Goal: Task Accomplishment & Management: Use online tool/utility

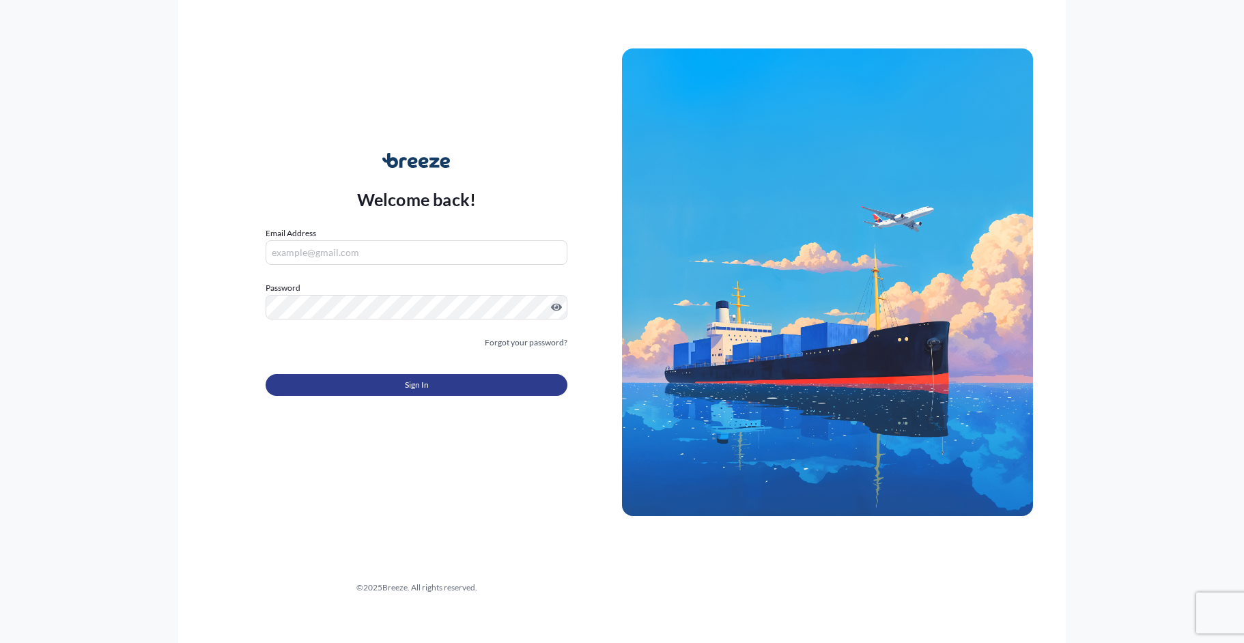
type input "[EMAIL_ADDRESS][DOMAIN_NAME]"
click at [401, 393] on button "Sign In" at bounding box center [417, 385] width 302 height 22
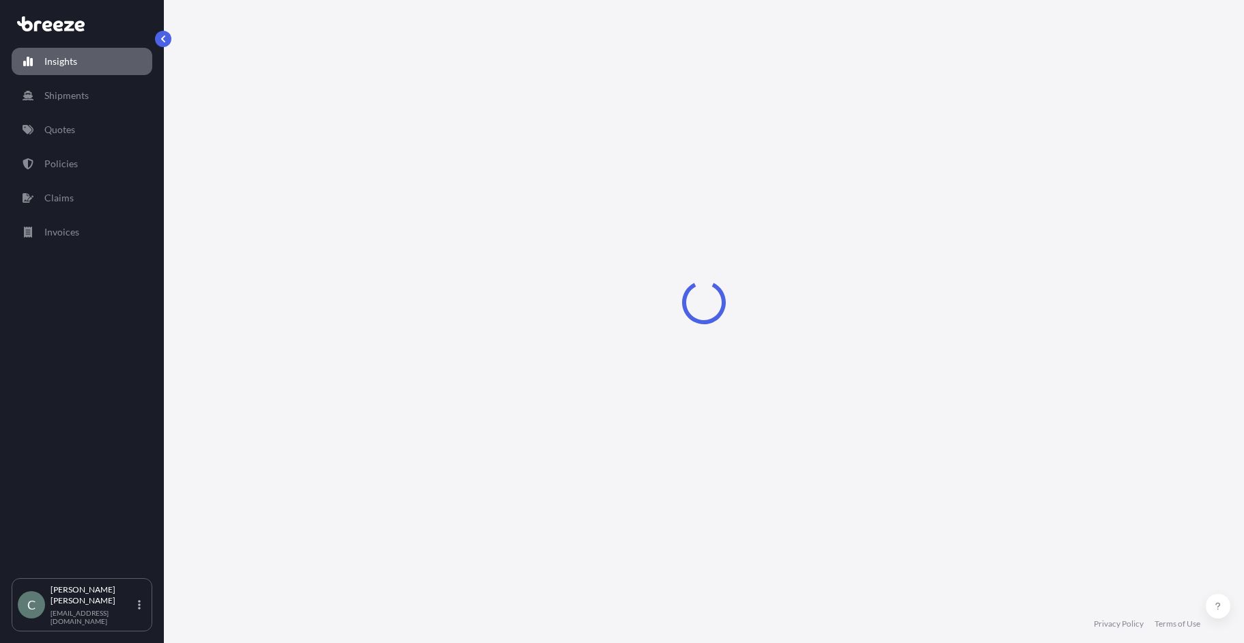
select select "2025"
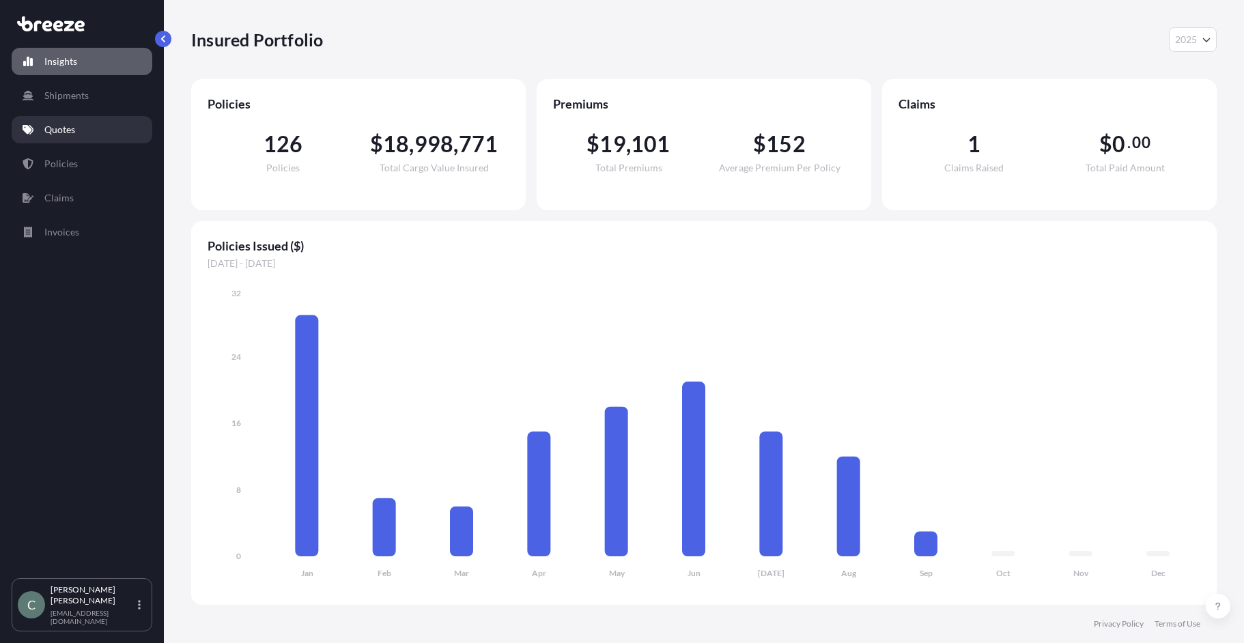
click at [66, 127] on p "Quotes" at bounding box center [59, 130] width 31 height 14
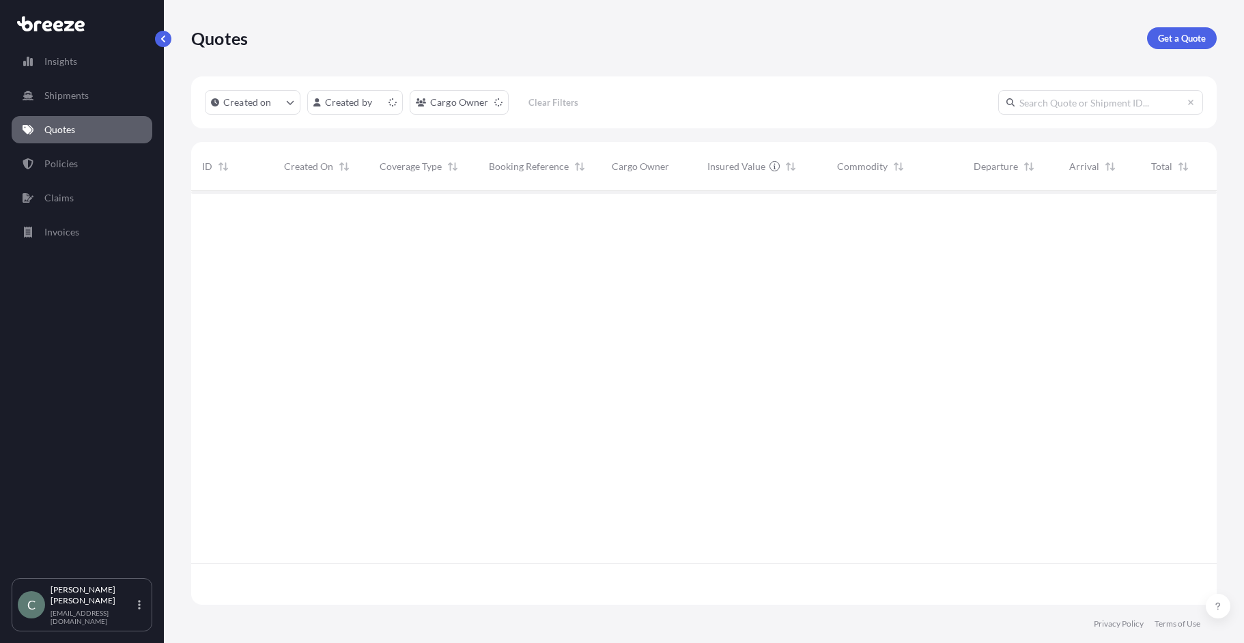
scroll to position [411, 1015]
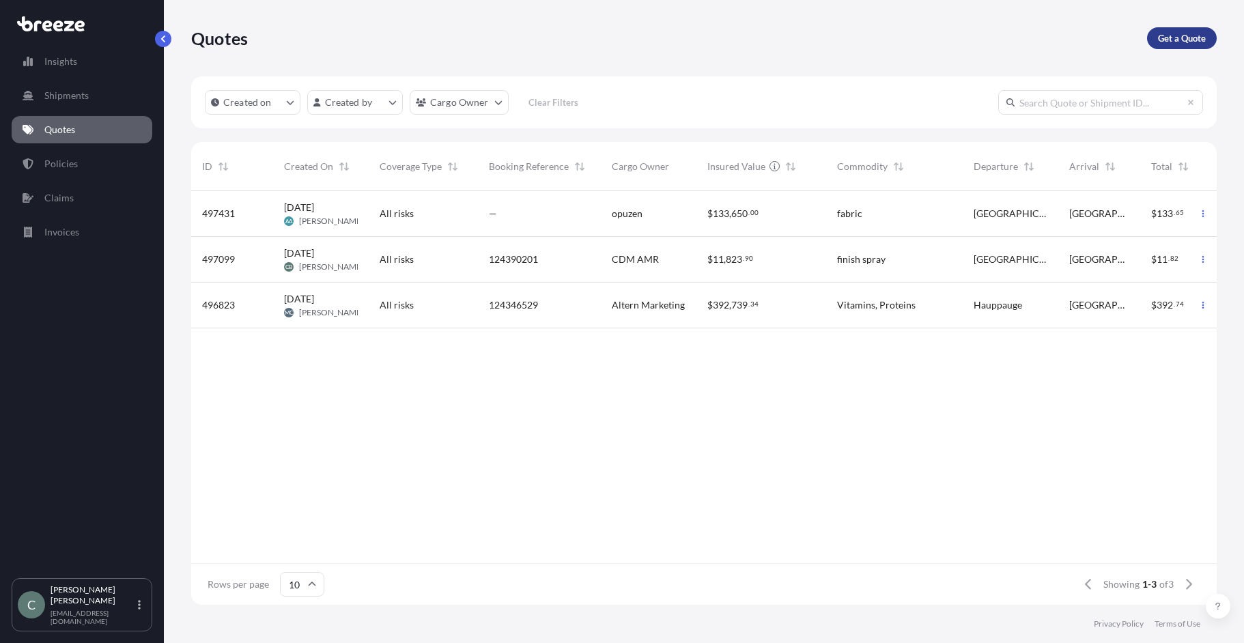
click at [1177, 33] on p "Get a Quote" at bounding box center [1182, 38] width 48 height 14
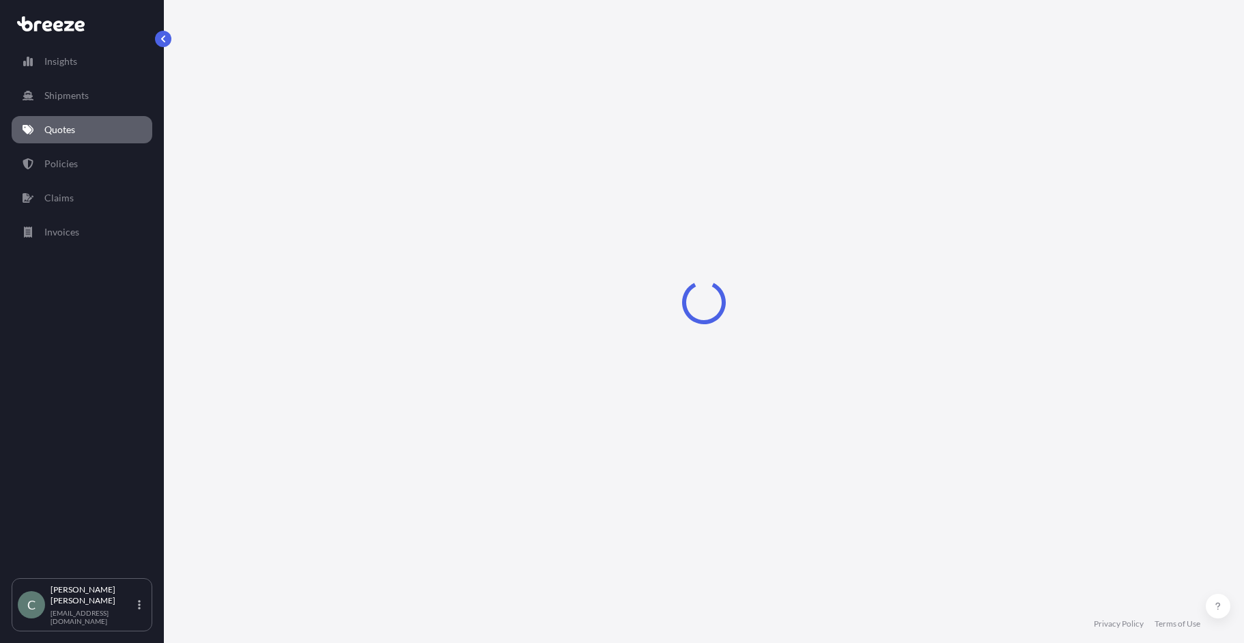
select select "Sea"
select select "1"
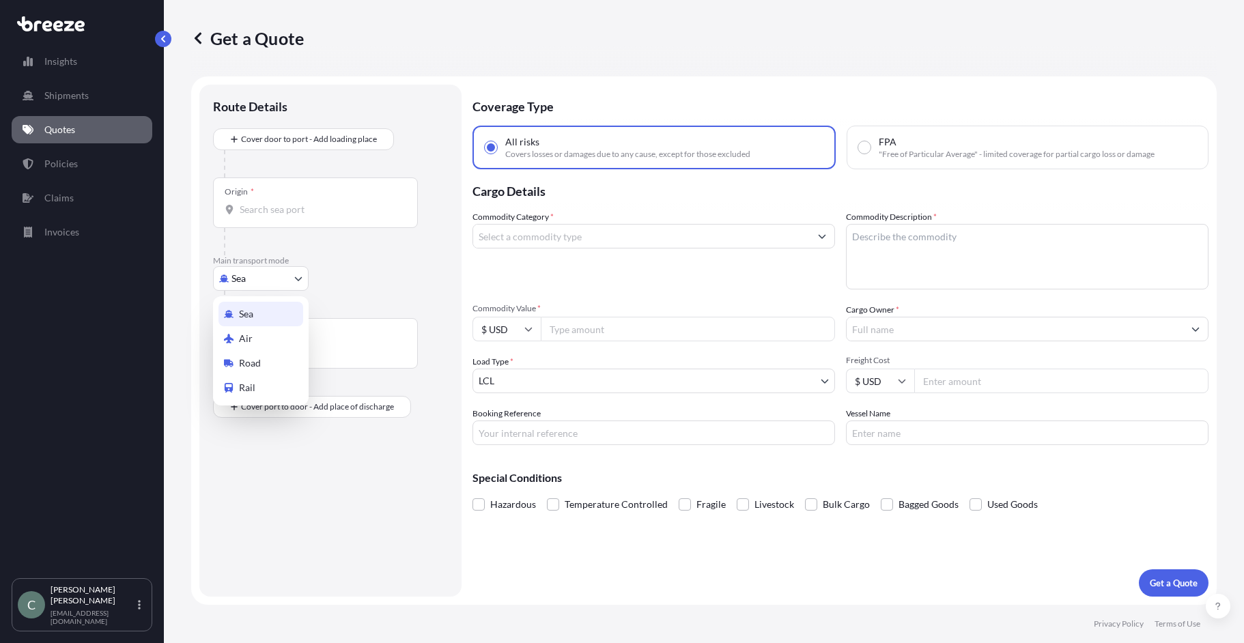
click at [272, 281] on body "Insights Shipments Quotes Policies Claims Invoices C [PERSON_NAME] [EMAIL_ADDRE…" at bounding box center [622, 321] width 1244 height 643
click at [266, 362] on div "Road" at bounding box center [260, 363] width 85 height 25
select select "Road"
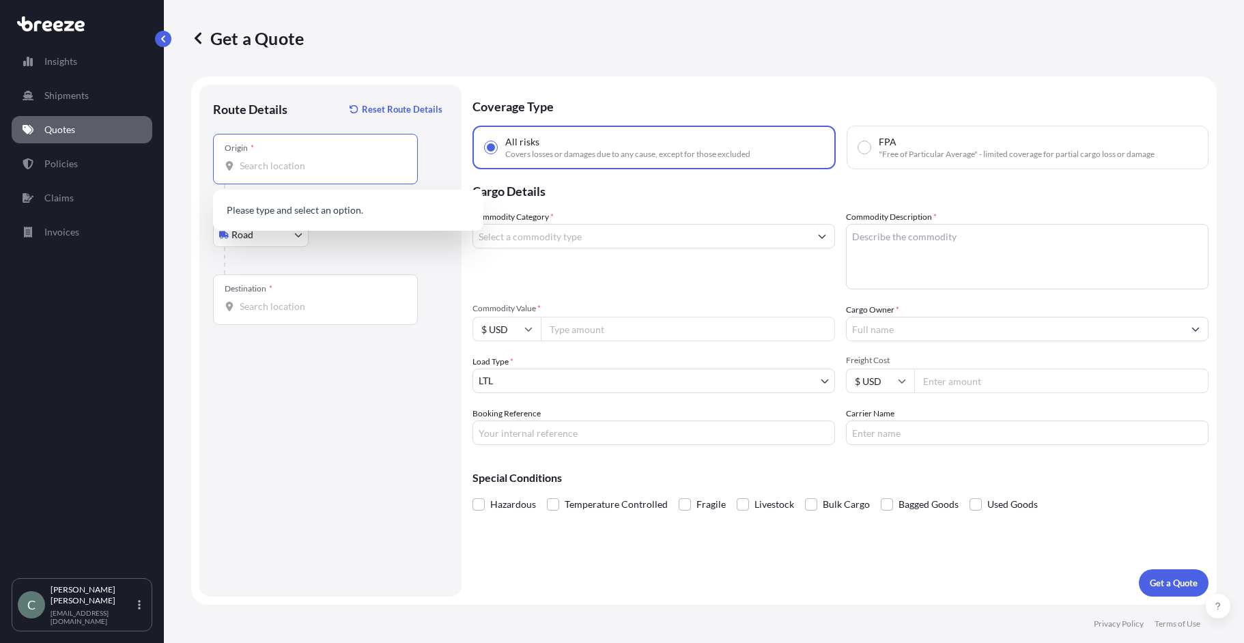
click at [248, 170] on input "Origin *" at bounding box center [320, 166] width 161 height 14
paste input "[STREET_ADDRESS][PERSON_NAME][PERSON_NAME]"
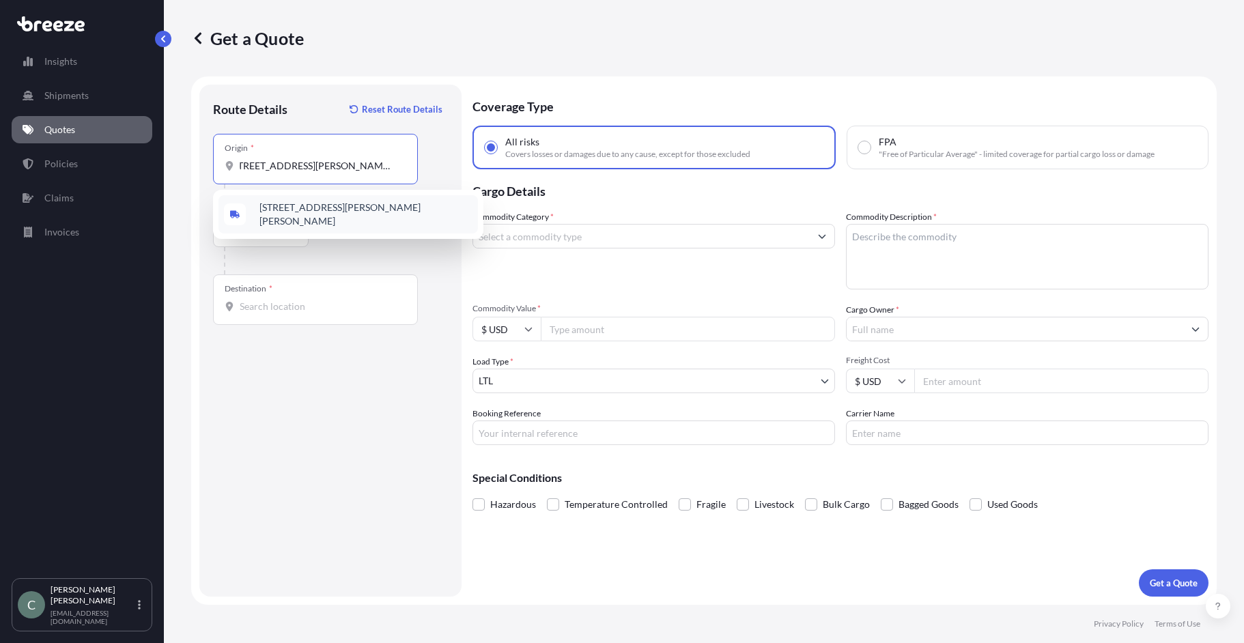
click at [347, 214] on span "[STREET_ADDRESS][PERSON_NAME][PERSON_NAME]" at bounding box center [365, 214] width 213 height 27
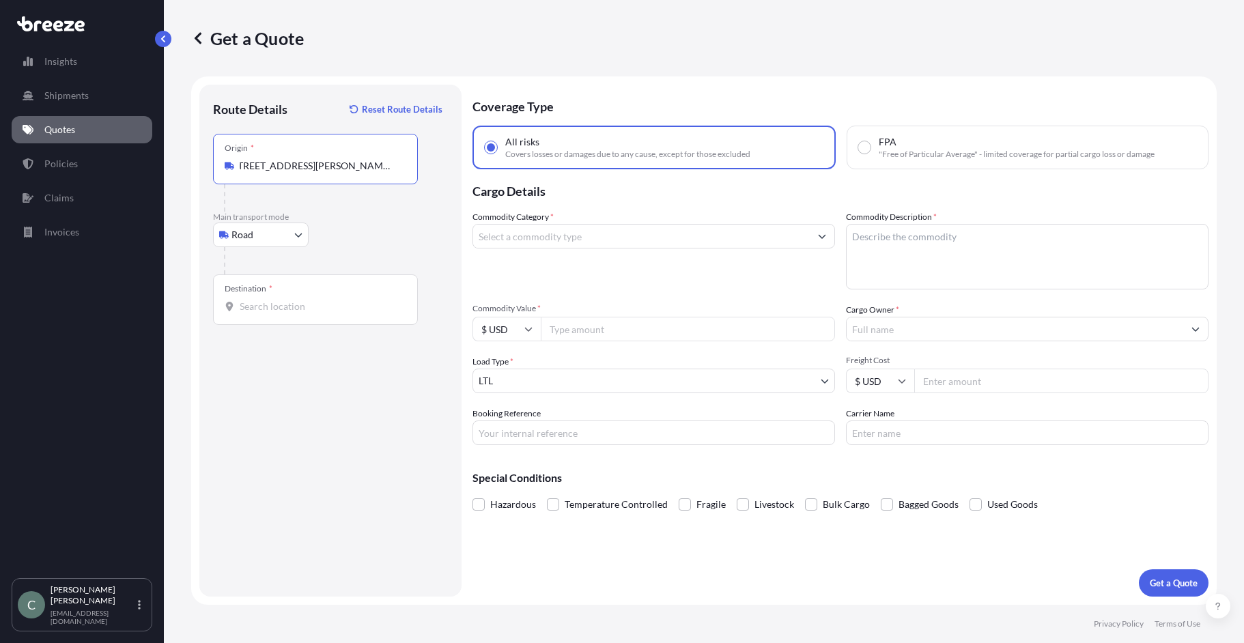
type input "[STREET_ADDRESS][PERSON_NAME][PERSON_NAME]"
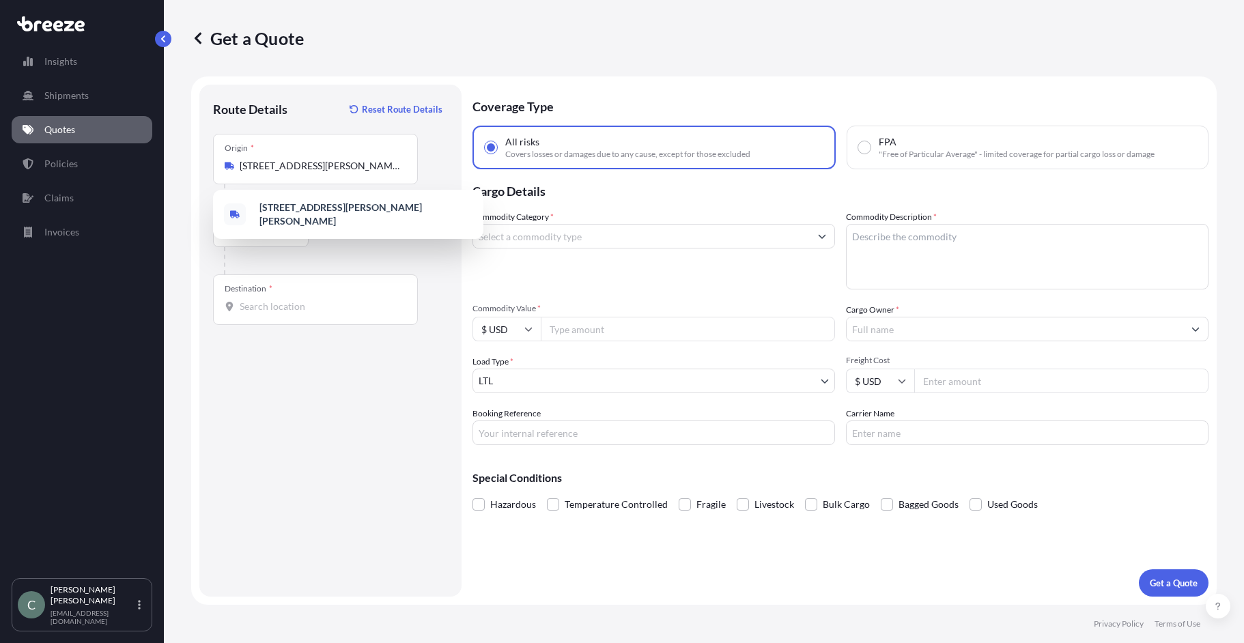
click at [245, 298] on div "Destination *" at bounding box center [315, 299] width 205 height 51
click at [245, 300] on input "Destination *" at bounding box center [320, 307] width 161 height 14
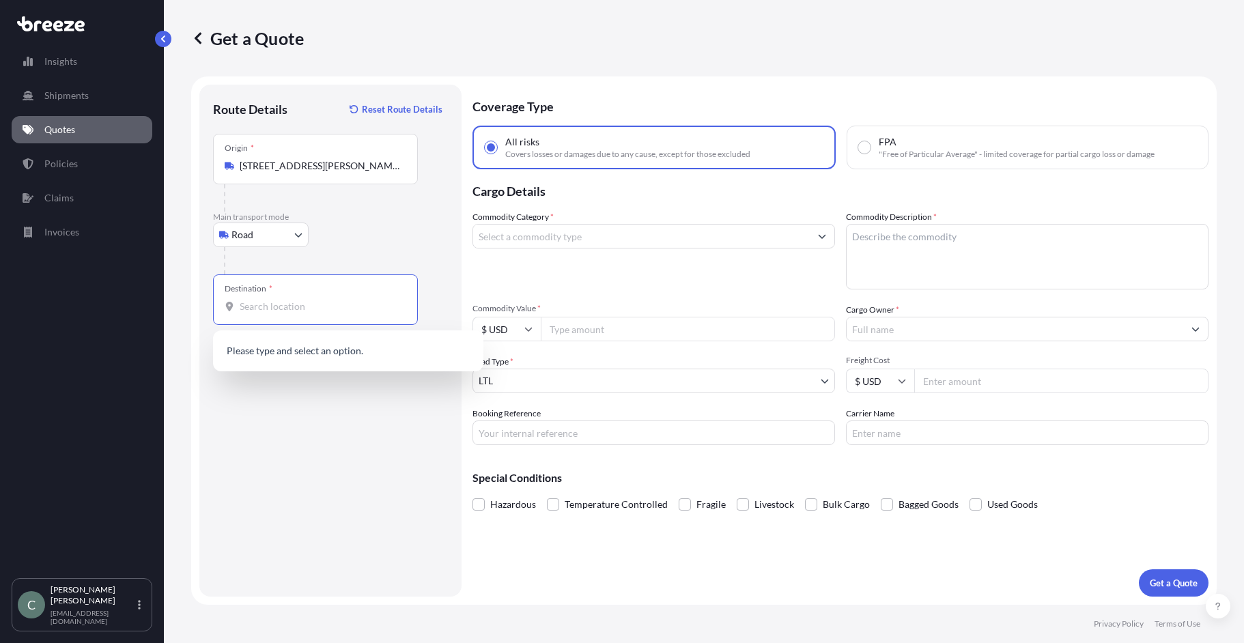
paste input "Bakersfield CA 93307-3016"
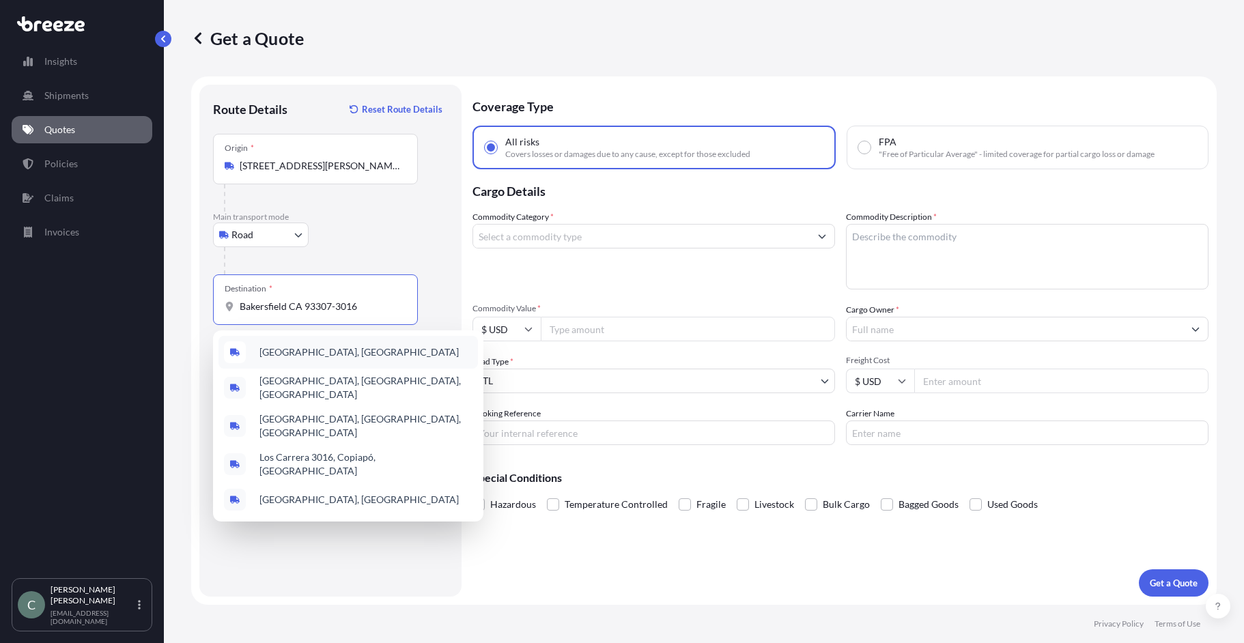
click at [307, 352] on span "[GEOGRAPHIC_DATA], [GEOGRAPHIC_DATA]" at bounding box center [358, 352] width 199 height 14
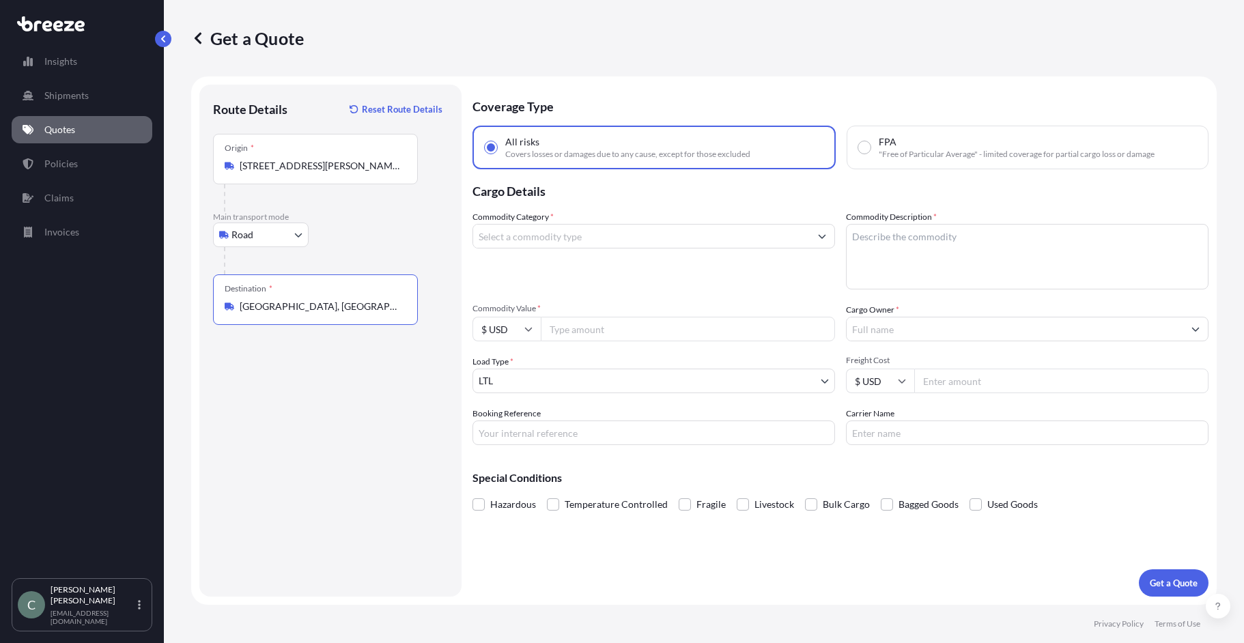
type input "[GEOGRAPHIC_DATA], [GEOGRAPHIC_DATA]"
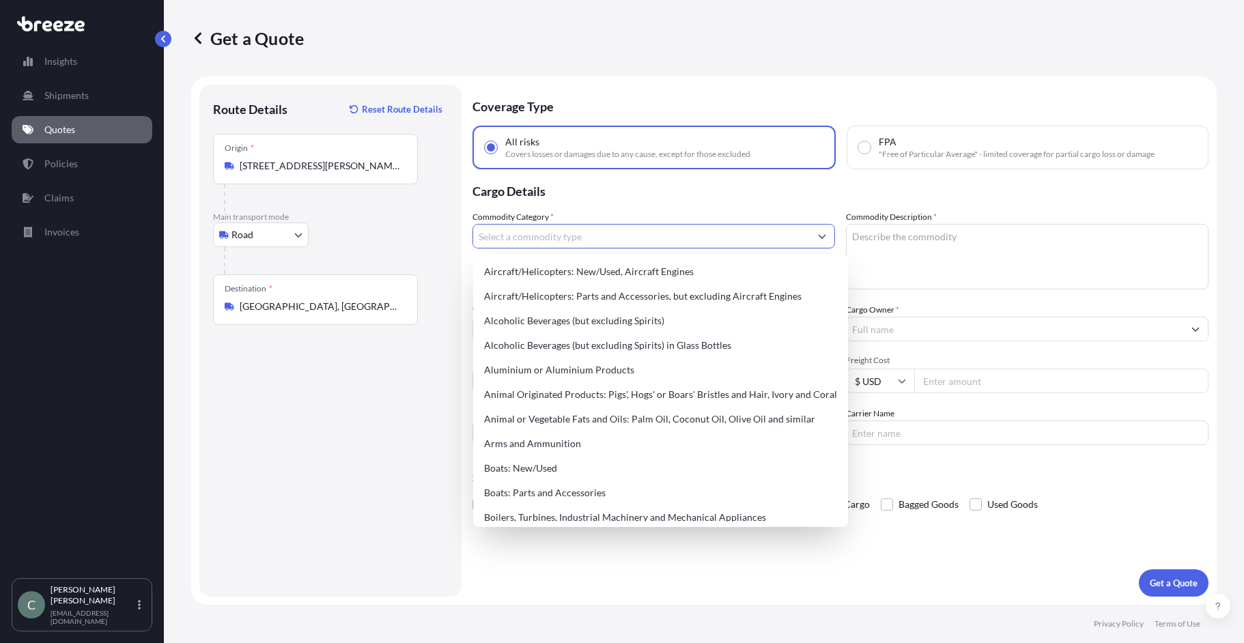
click at [640, 234] on input "Commodity Category *" at bounding box center [641, 236] width 336 height 25
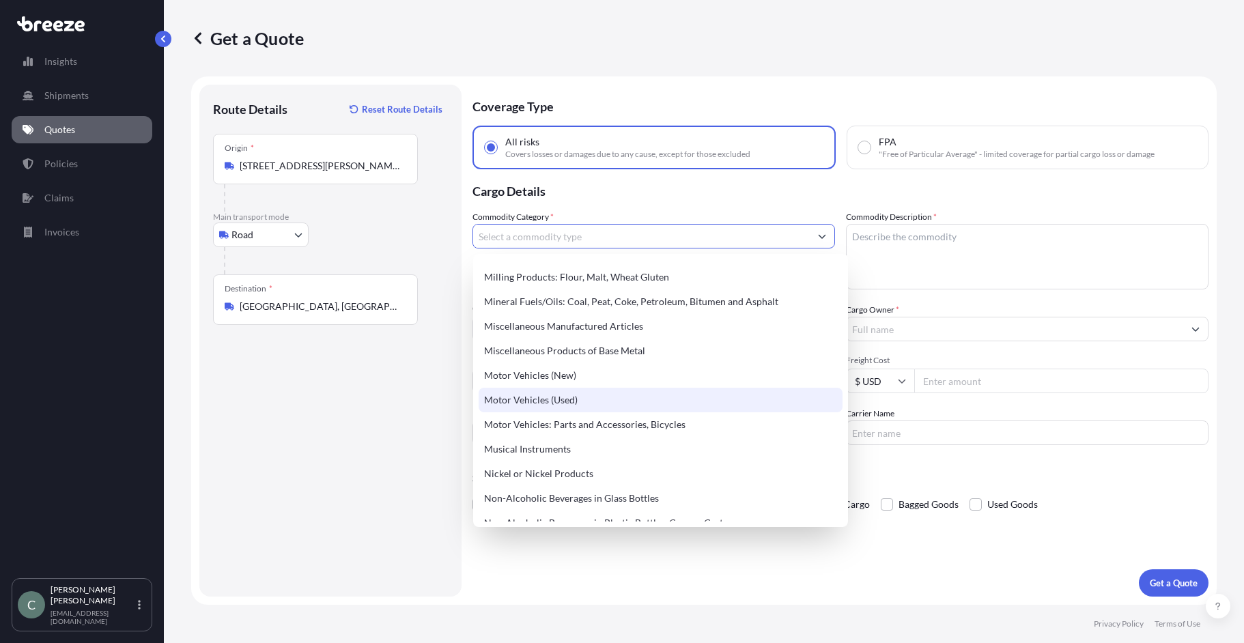
scroll to position [1979, 0]
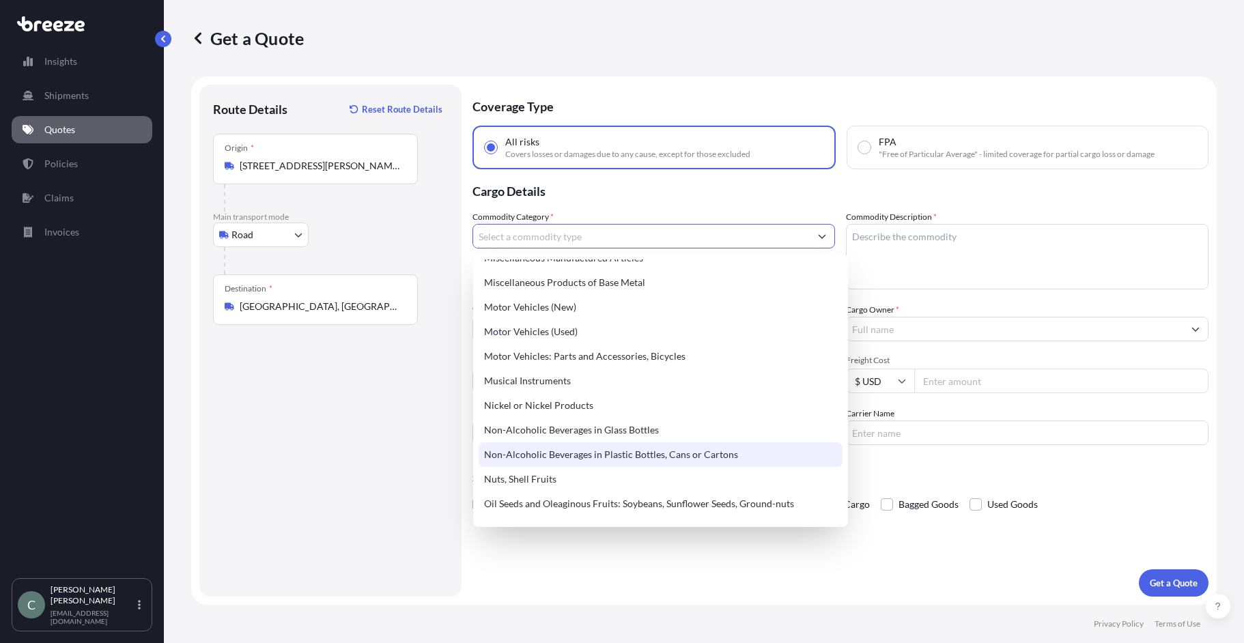
click at [571, 455] on div "Non-Alcoholic Beverages in Plastic Bottles, Cans or Cartons" at bounding box center [660, 454] width 364 height 25
type input "Non-Alcoholic Beverages in Plastic Bottles, Cans or Cartons"
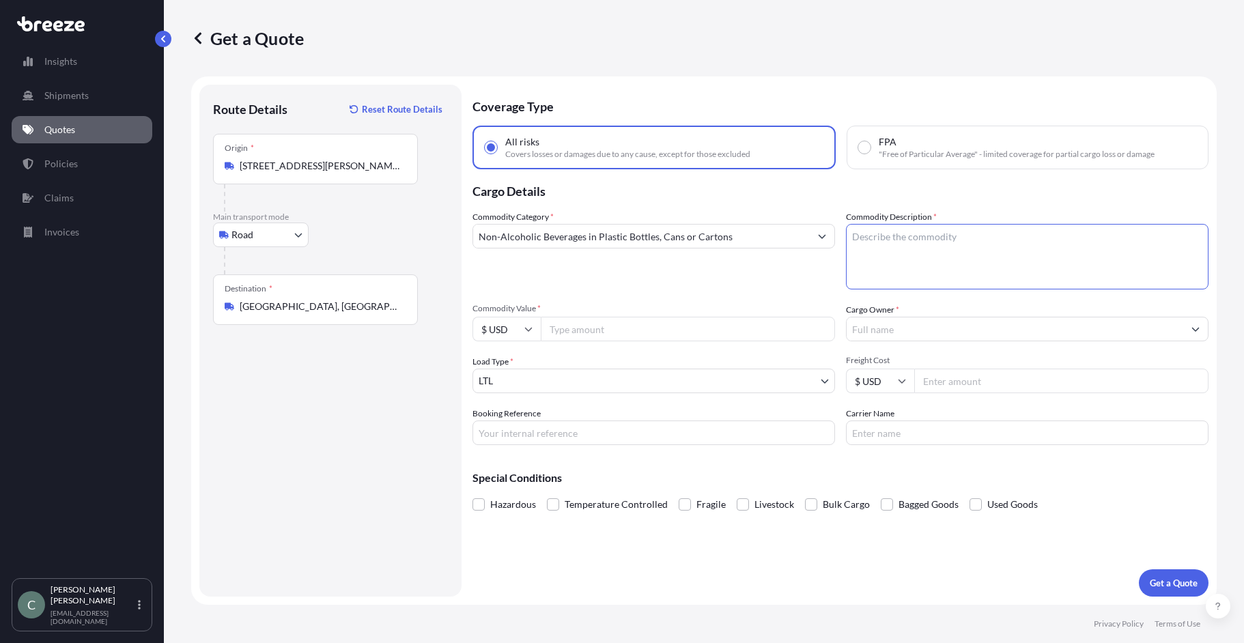
click at [954, 241] on textarea "Commodity Description *" at bounding box center [1027, 257] width 362 height 66
type textarea "Apple juice"
click at [634, 322] on input "Commodity Value *" at bounding box center [688, 329] width 294 height 25
type input "84000.00"
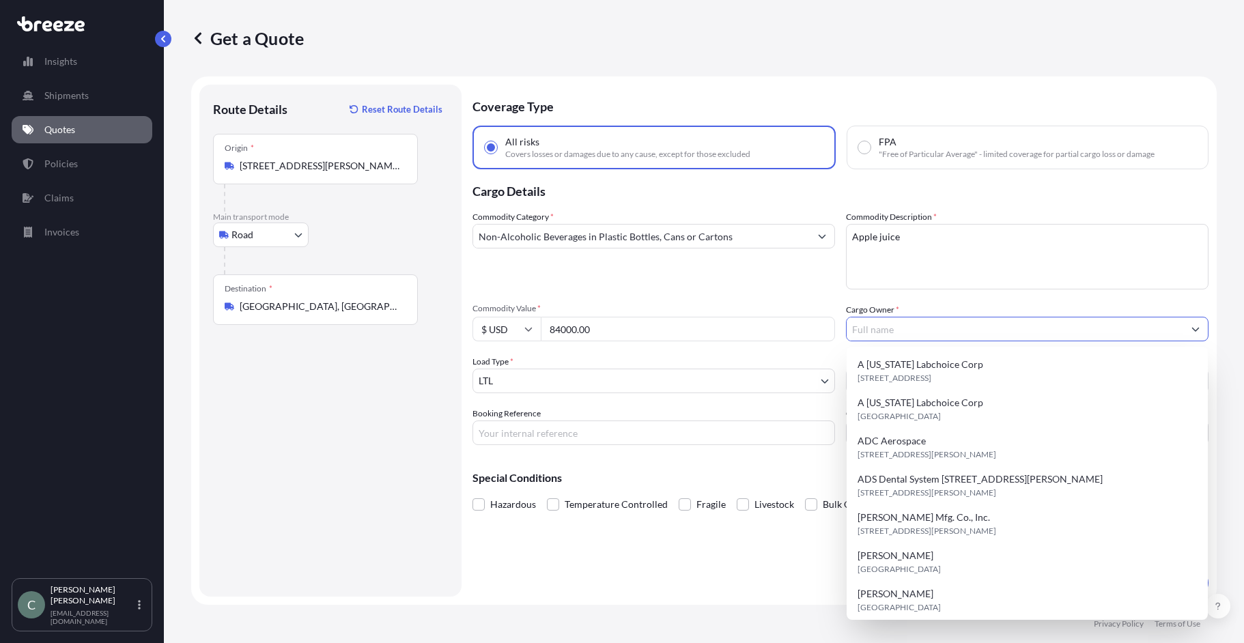
click at [932, 330] on input "Cargo Owner *" at bounding box center [1014, 329] width 336 height 25
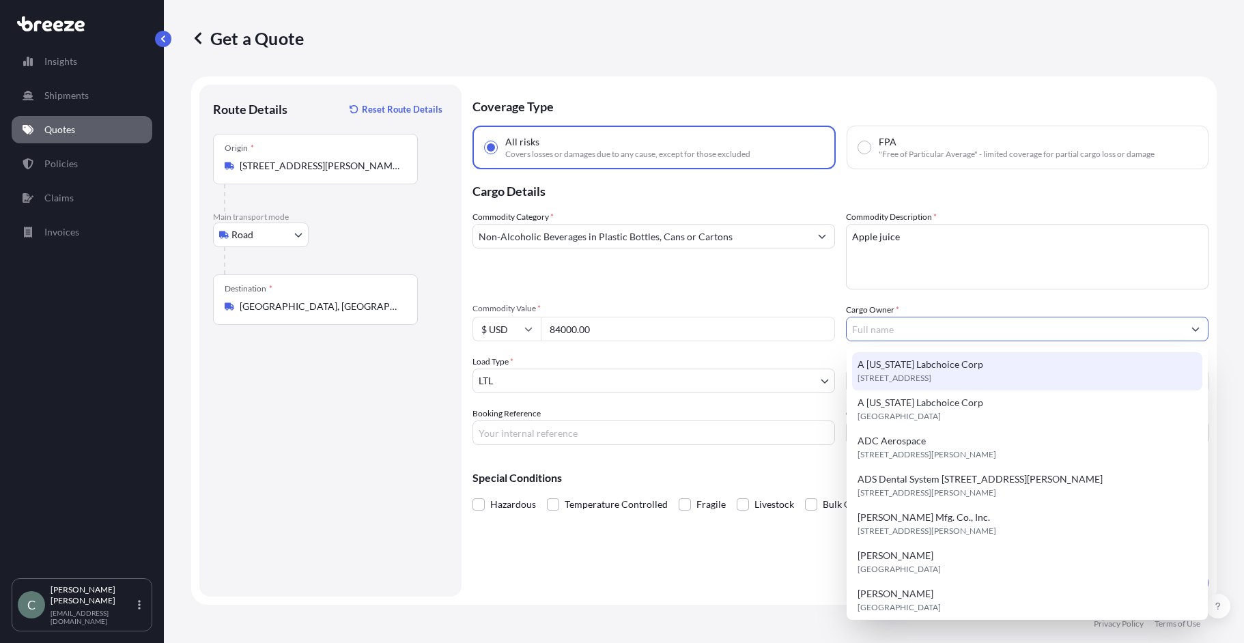
click at [972, 330] on input "Cargo Owner *" at bounding box center [1014, 329] width 336 height 25
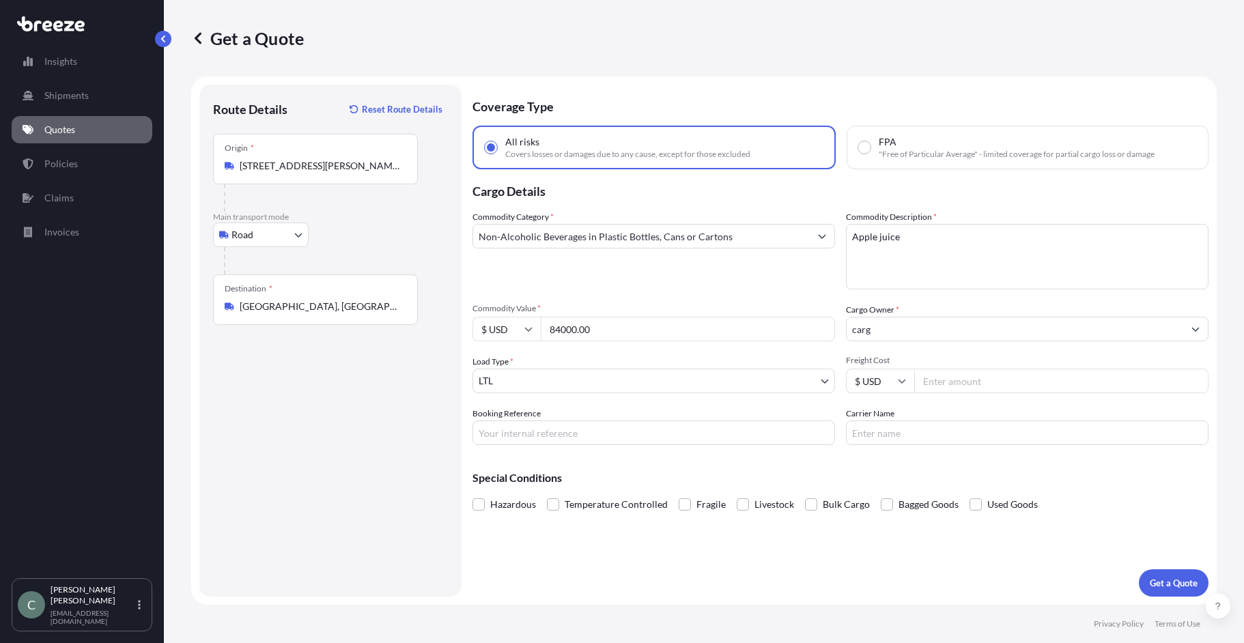
click at [928, 330] on input "carg" at bounding box center [1014, 329] width 336 height 25
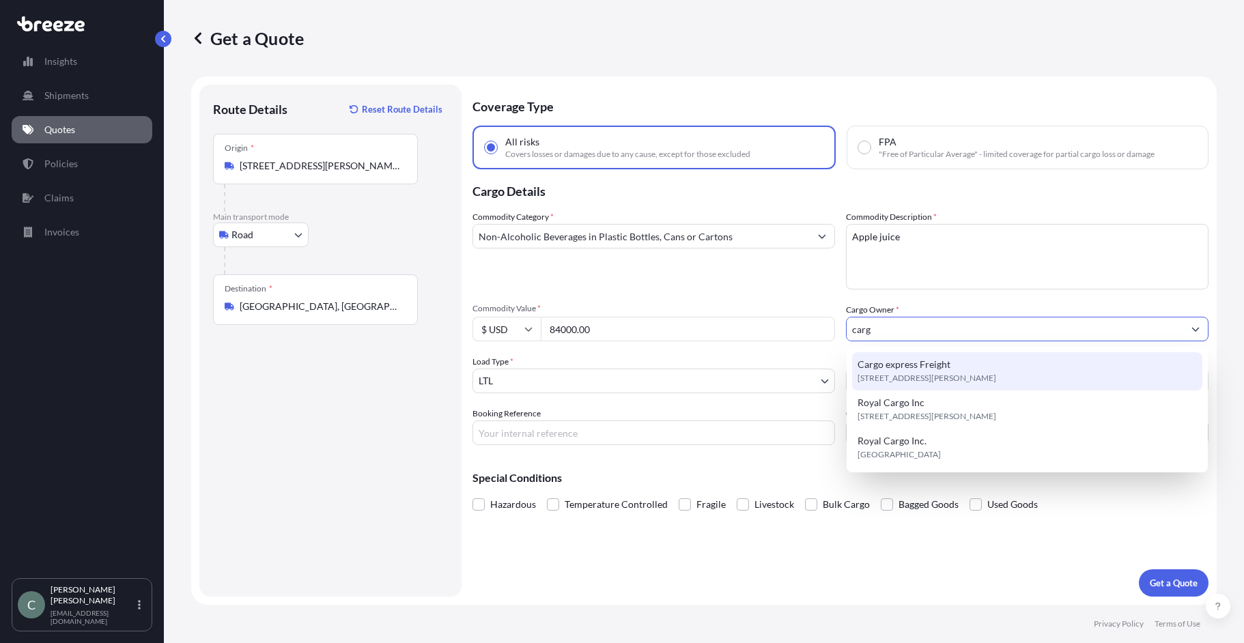
click at [921, 359] on span "Cargo express Freight" at bounding box center [903, 365] width 93 height 14
type input "Cargo express Freight"
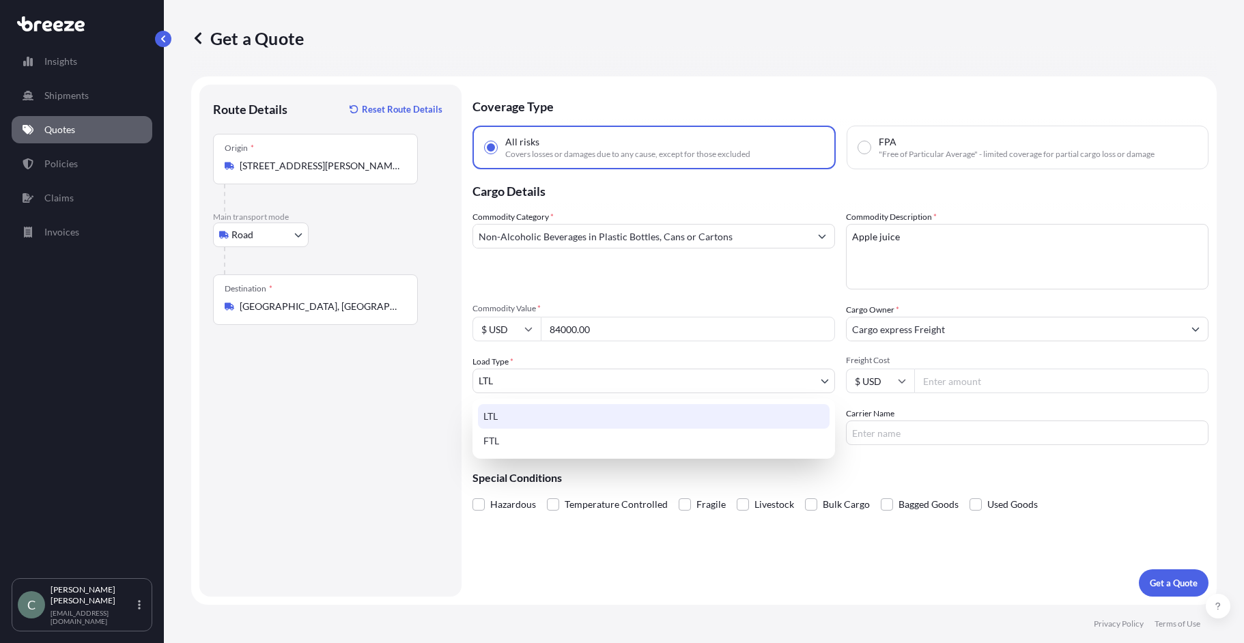
click at [558, 386] on body "3 options available. 3 options available. Insights Shipments Quotes Policies Cl…" at bounding box center [622, 321] width 1244 height 643
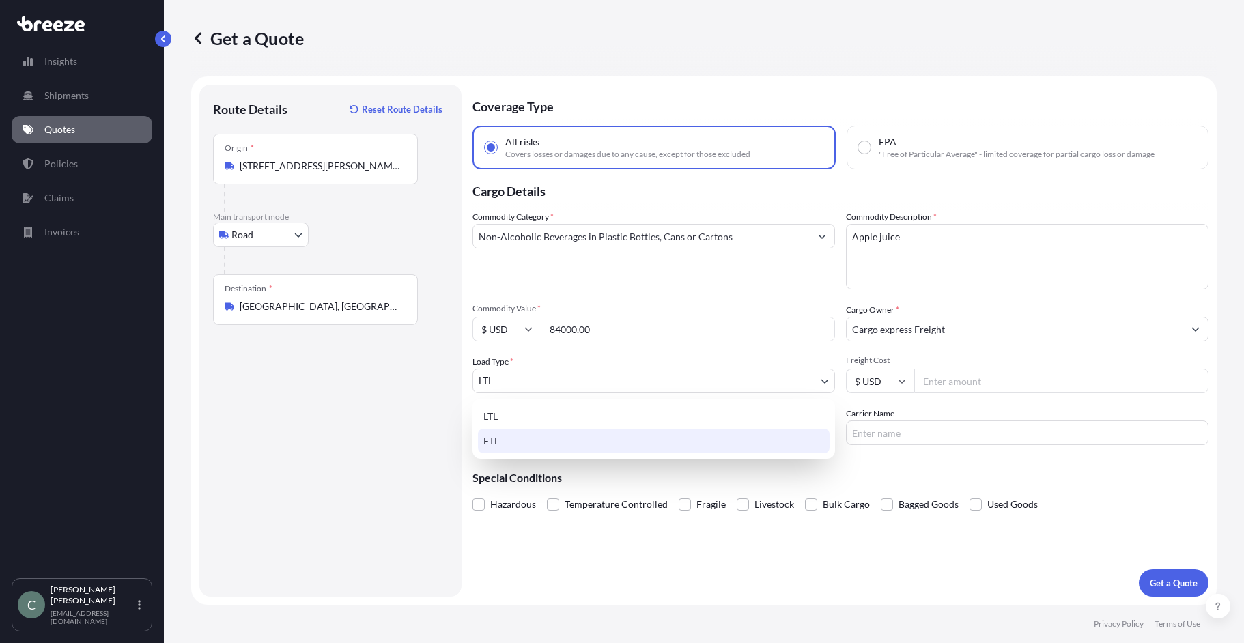
click at [549, 442] on div "FTL" at bounding box center [654, 441] width 352 height 25
select select "2"
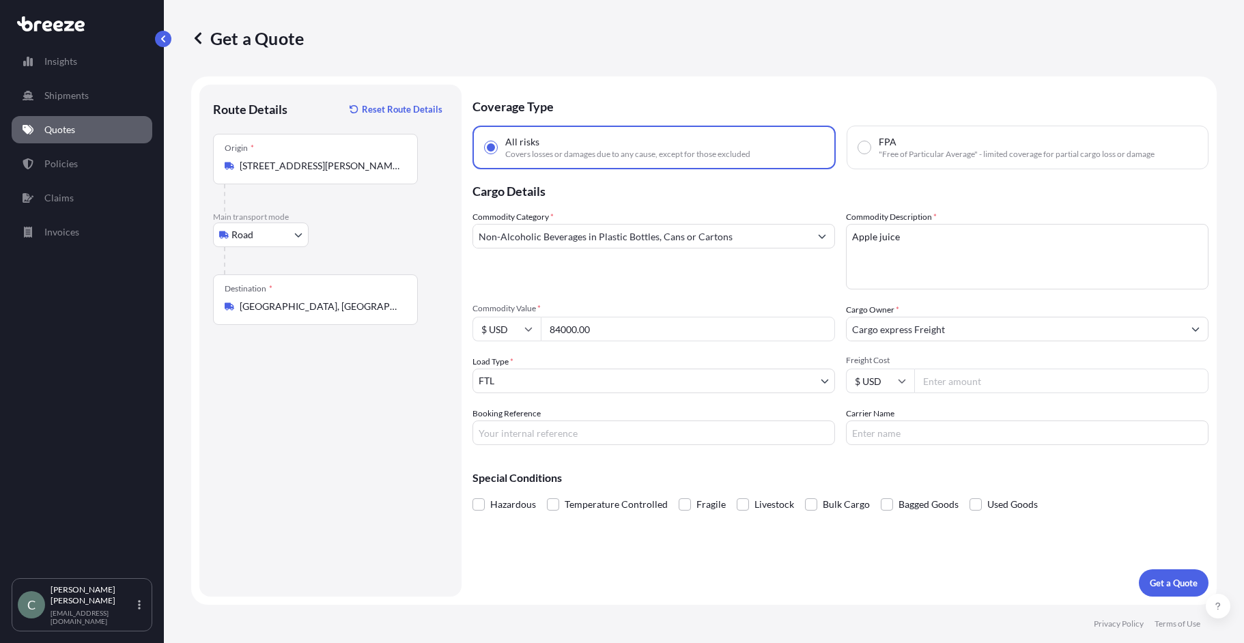
click at [988, 378] on input "Freight Cost" at bounding box center [1061, 381] width 294 height 25
type input "1200"
click at [745, 415] on div "Booking Reference" at bounding box center [653, 426] width 362 height 38
click at [1173, 586] on p "Get a Quote" at bounding box center [1173, 583] width 48 height 14
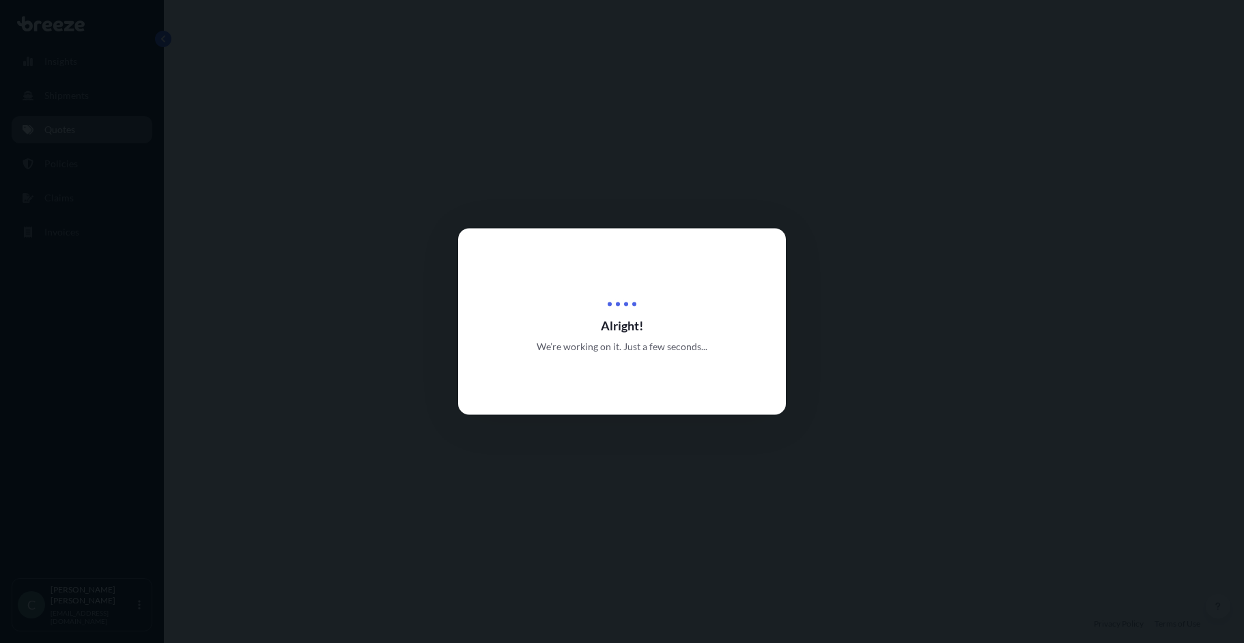
select select "Road"
select select "2"
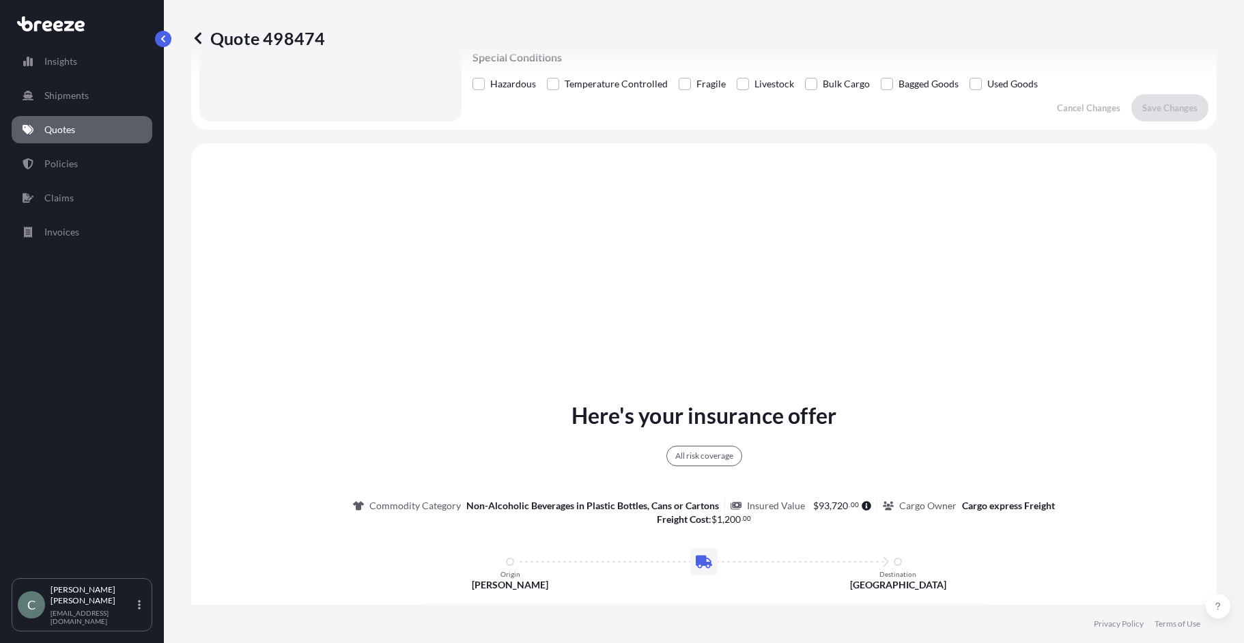
scroll to position [496, 0]
